Goal: Task Accomplishment & Management: Complete application form

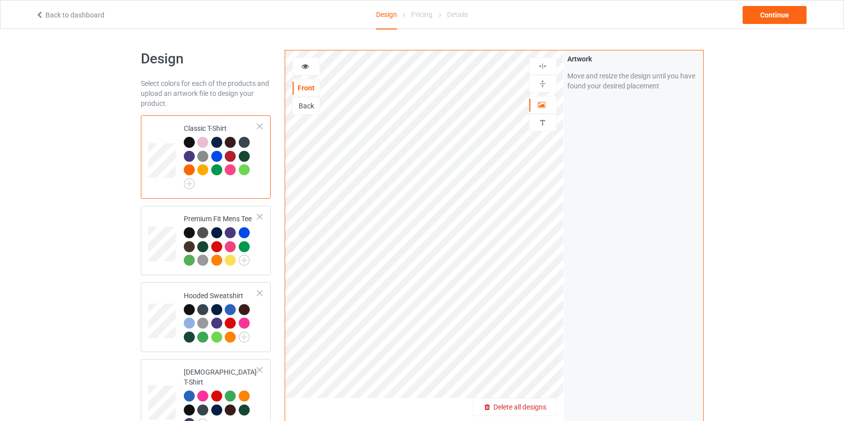
click at [530, 408] on span "Delete all designs" at bounding box center [519, 407] width 53 height 8
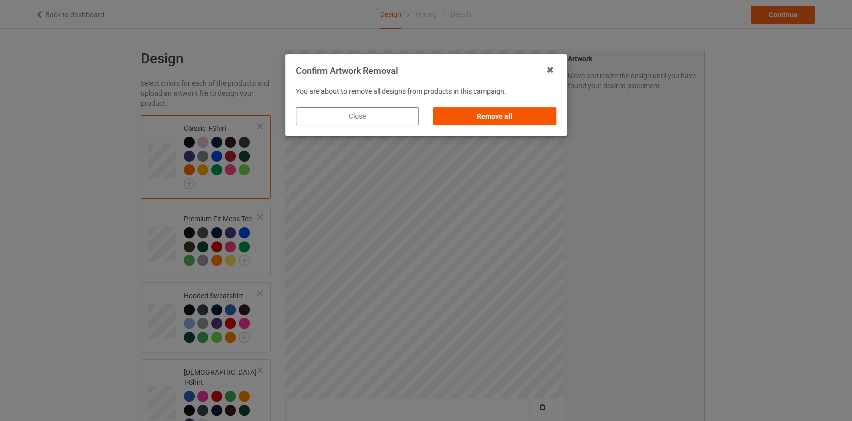
click at [497, 114] on div "Remove all" at bounding box center [494, 116] width 123 height 18
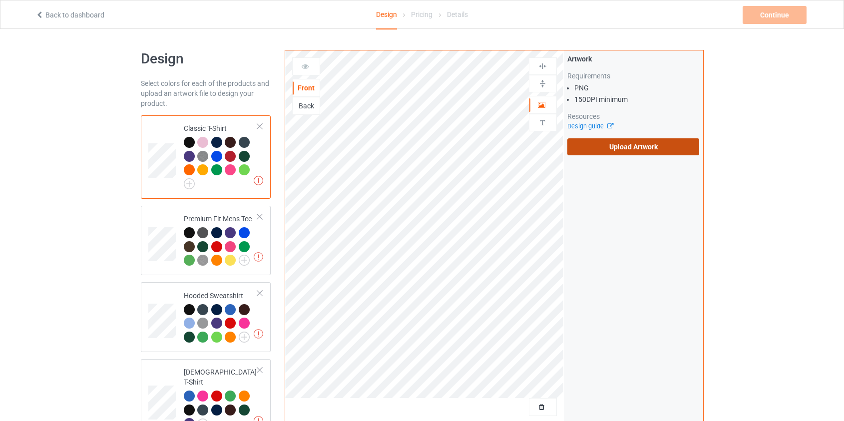
click at [644, 148] on label "Upload Artwork" at bounding box center [633, 146] width 132 height 17
click at [0, 0] on input "Upload Artwork" at bounding box center [0, 0] width 0 height 0
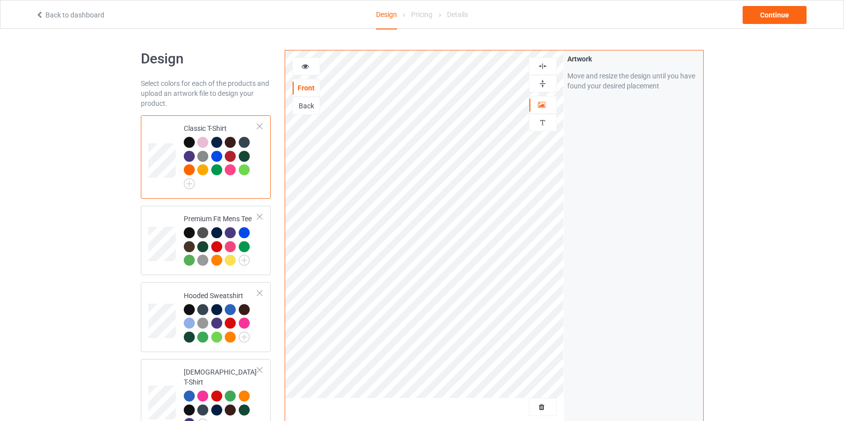
click at [304, 103] on div "Back" at bounding box center [306, 106] width 27 height 10
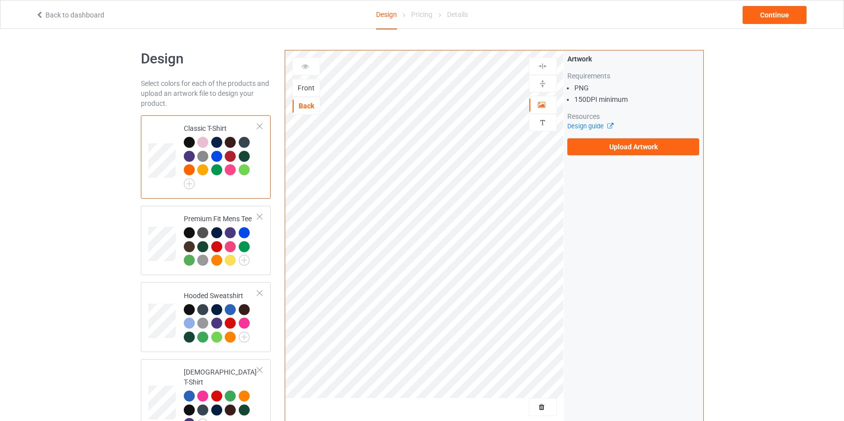
click at [661, 137] on div "Artwork Requirements PNG 150 DPI minimum Resources Design guide Upload Artwork" at bounding box center [633, 104] width 132 height 101
click at [661, 150] on label "Upload Artwork" at bounding box center [633, 146] width 132 height 17
click at [0, 0] on input "Upload Artwork" at bounding box center [0, 0] width 0 height 0
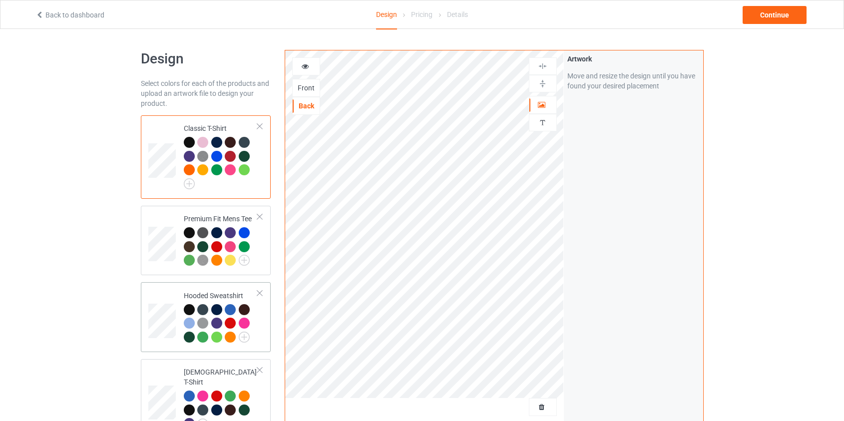
click at [161, 299] on td at bounding box center [163, 317] width 30 height 62
click at [767, 16] on div "Continue" at bounding box center [775, 15] width 64 height 18
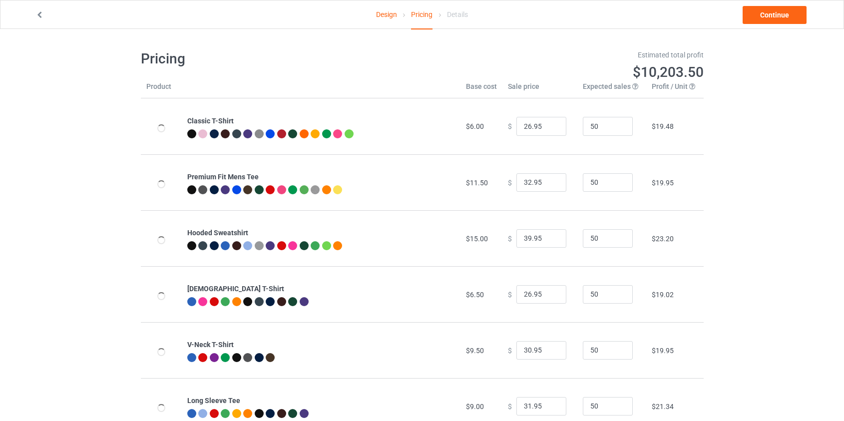
type input "46.95"
type input "39.95"
drag, startPoint x: 526, startPoint y: 238, endPoint x: 443, endPoint y: 240, distance: 83.5
click at [443, 240] on tr "Hooded Sweatshirt $19.00 $ 46.95 50 $25.99" at bounding box center [422, 238] width 563 height 56
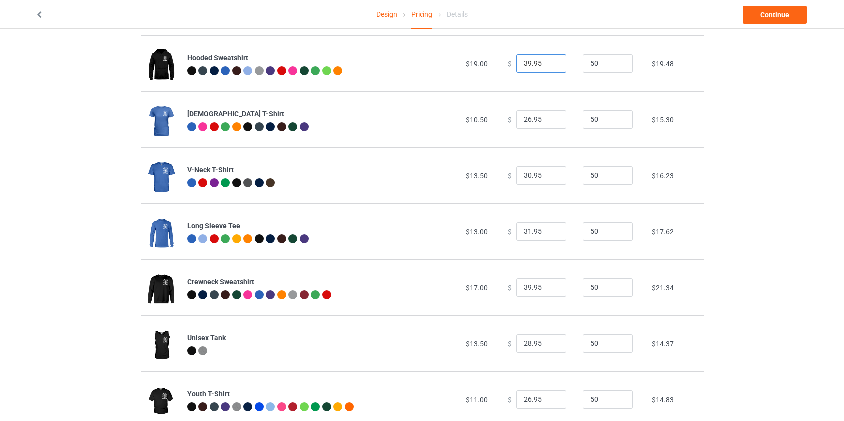
scroll to position [181, 0]
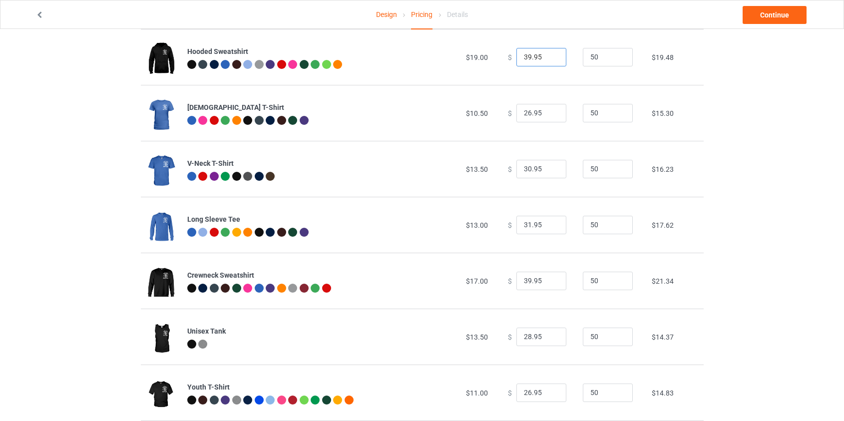
type input "39.95"
click at [525, 278] on input "39.95" at bounding box center [541, 281] width 50 height 19
type input "37.95"
click at [762, 20] on link "Continue" at bounding box center [775, 15] width 64 height 18
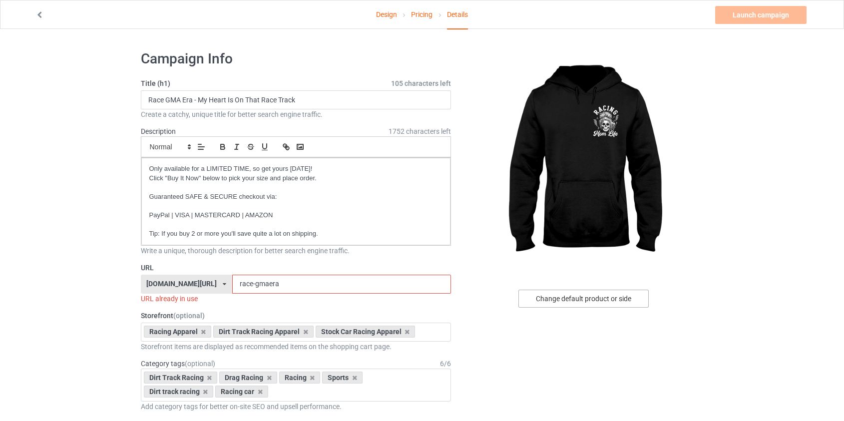
click at [576, 301] on div "Change default product or side" at bounding box center [583, 299] width 130 height 18
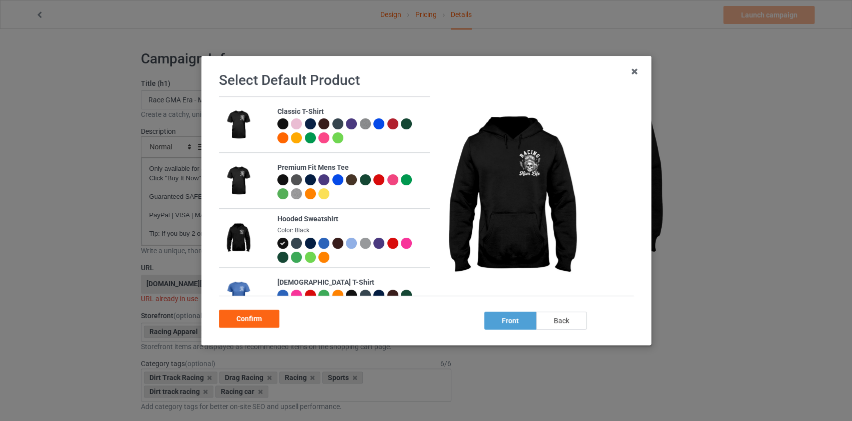
drag, startPoint x: 571, startPoint y: 321, endPoint x: 327, endPoint y: 319, distance: 244.3
click at [571, 321] on div "back" at bounding box center [560, 321] width 50 height 18
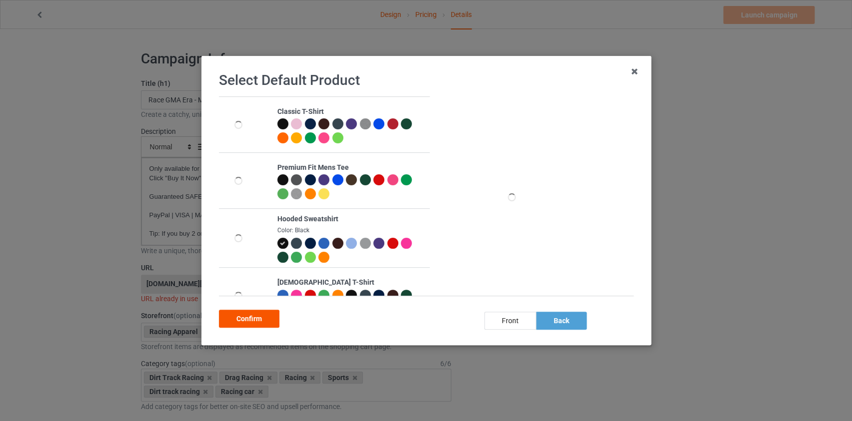
click at [265, 319] on div "Confirm" at bounding box center [249, 319] width 60 height 18
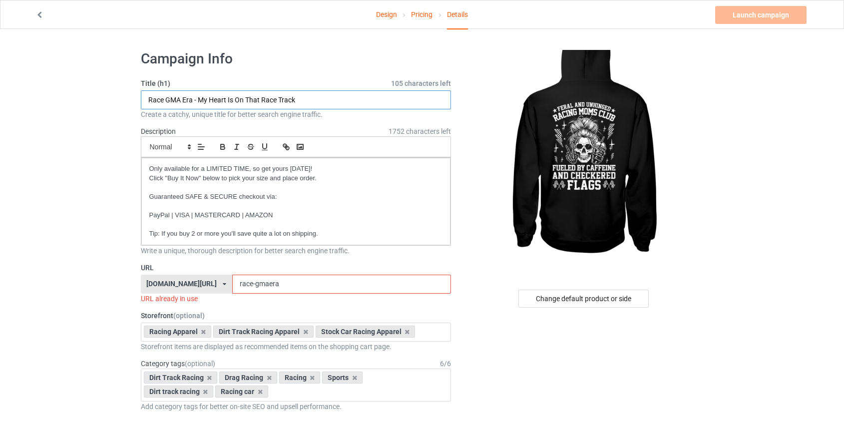
drag, startPoint x: 332, startPoint y: 95, endPoint x: 34, endPoint y: 94, distance: 298.2
paste input "Racing Feral And Unhinged Racing Moms Club Front"
click at [340, 98] on input "Race Racing Feral And Unhinged Racing Moms Club Front" at bounding box center [296, 99] width 311 height 19
type input "Race Racing Feral And Unhinged Racing Moms Club"
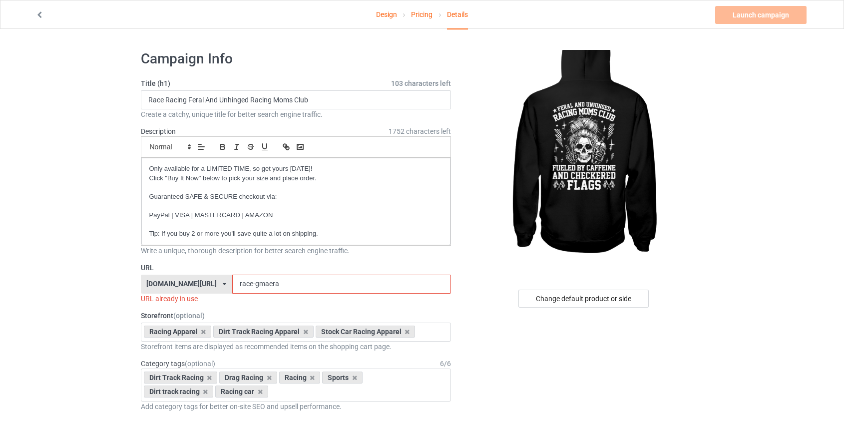
drag, startPoint x: 252, startPoint y: 282, endPoint x: 226, endPoint y: 286, distance: 25.8
click at [232, 286] on input "race-gmaera" at bounding box center [341, 284] width 219 height 19
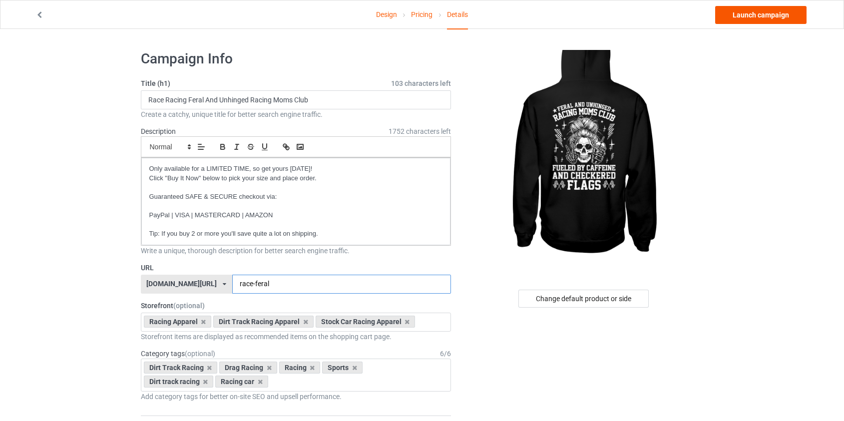
type input "race-feral"
click at [759, 11] on link "Launch campaign" at bounding box center [760, 15] width 91 height 18
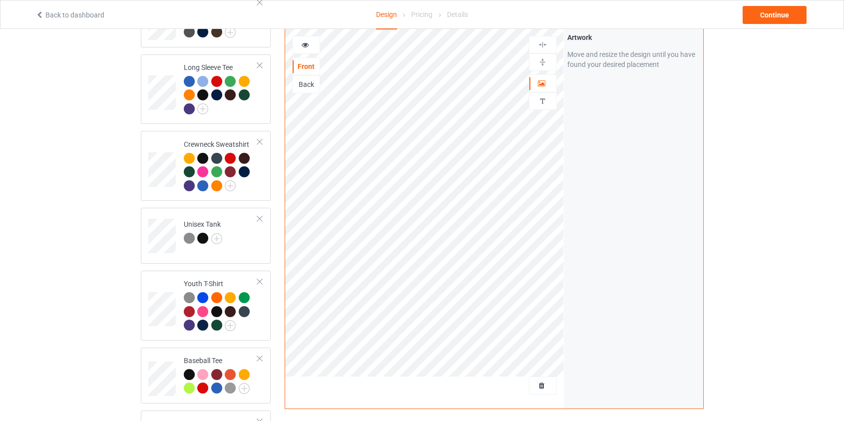
scroll to position [363, 0]
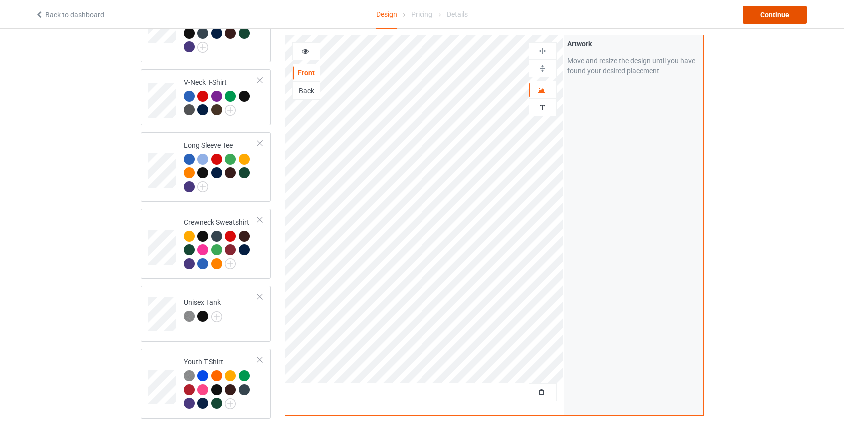
click at [756, 14] on div "Continue" at bounding box center [775, 15] width 64 height 18
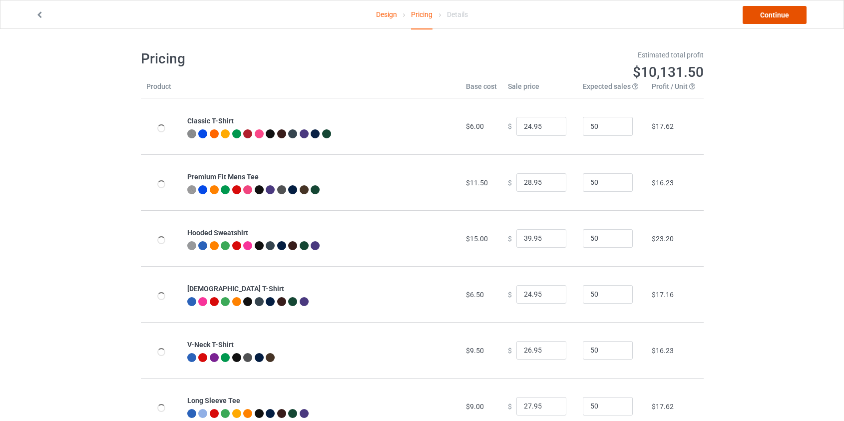
click at [786, 12] on link "Continue" at bounding box center [775, 15] width 64 height 18
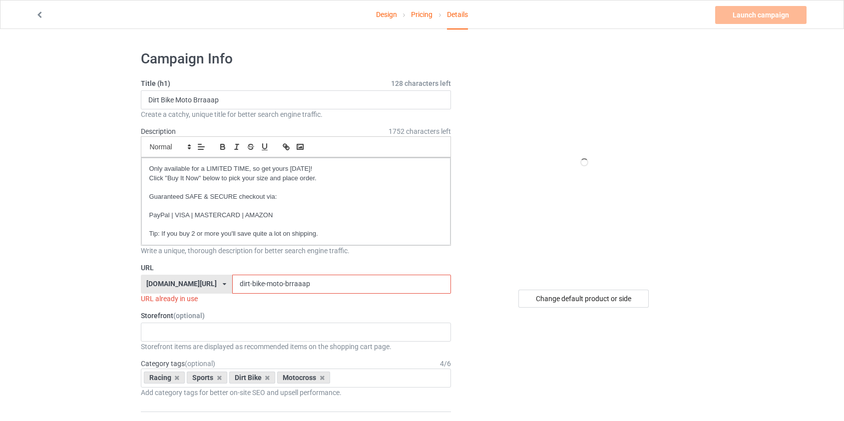
drag, startPoint x: 285, startPoint y: 285, endPoint x: 177, endPoint y: 284, distance: 107.4
click at [177, 284] on div "[DOMAIN_NAME][URL] [DOMAIN_NAME][URL] [DOMAIN_NAME][URL] [DOMAIN_NAME][URL] [DO…" at bounding box center [296, 284] width 311 height 19
click at [235, 285] on input "dirt-bike-moto-brraaap" at bounding box center [341, 284] width 219 height 19
drag, startPoint x: 238, startPoint y: 285, endPoint x: 77, endPoint y: 281, distance: 160.4
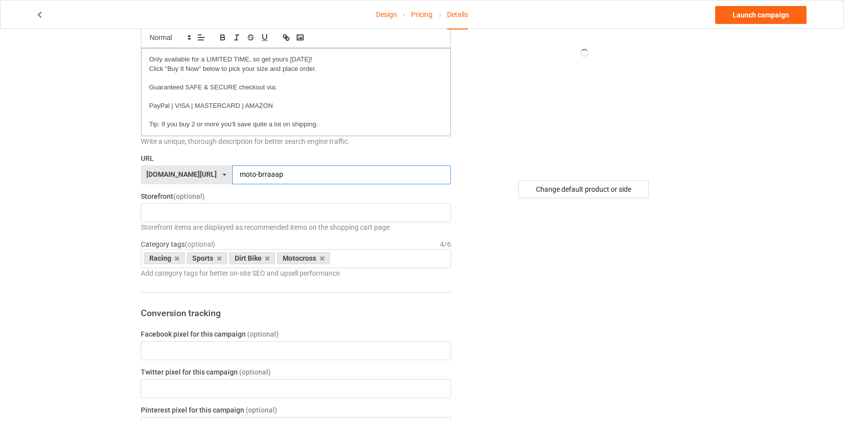
scroll to position [136, 0]
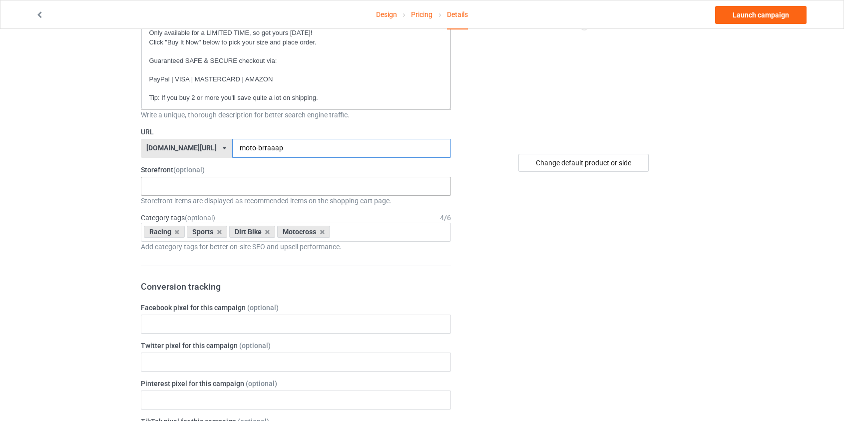
type input "moto-brraaap"
click at [274, 183] on div "Western Country Apparel Go Kart Apperal Stock Car Racing Apparel Dirt Track Rac…" at bounding box center [296, 186] width 311 height 19
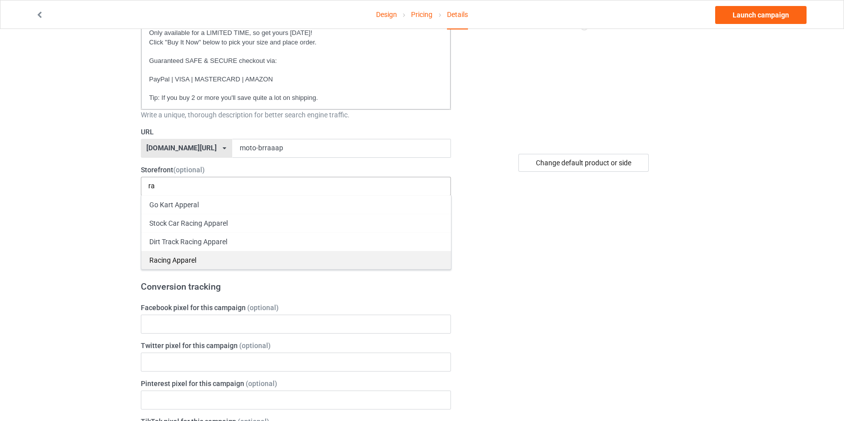
type input "ra"
click at [200, 254] on div "Racing Apparel" at bounding box center [296, 260] width 310 height 18
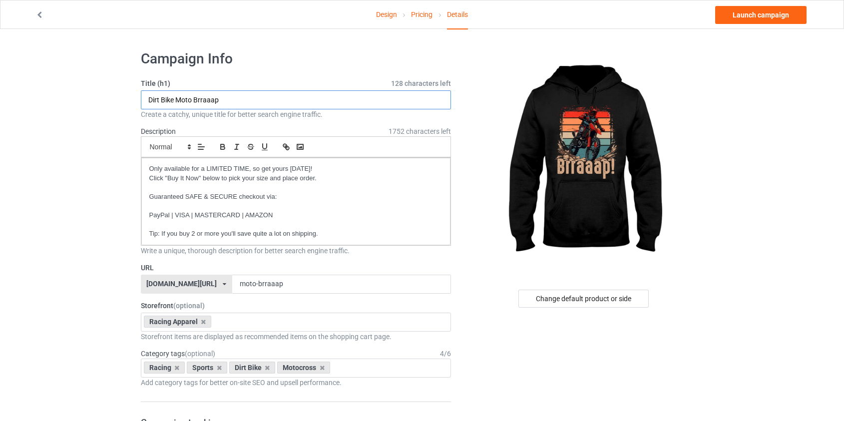
drag, startPoint x: 227, startPoint y: 99, endPoint x: 86, endPoint y: 107, distance: 141.6
click at [766, 18] on link "Launch campaign" at bounding box center [760, 15] width 91 height 18
